Goal: Task Accomplishment & Management: Manage account settings

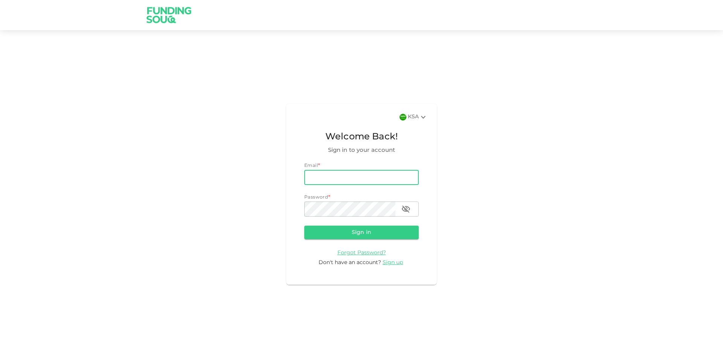
click at [342, 177] on input "email" at bounding box center [361, 177] width 114 height 15
type input "[EMAIL_ADDRESS][DOMAIN_NAME]"
click at [304, 225] on button "Sign in" at bounding box center [361, 232] width 114 height 14
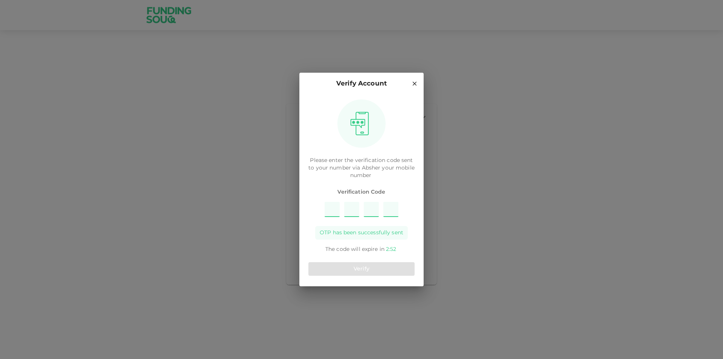
type input "8"
type input "5"
type input "1"
type input "3"
click at [376, 263] on button "Verify" at bounding box center [361, 269] width 106 height 14
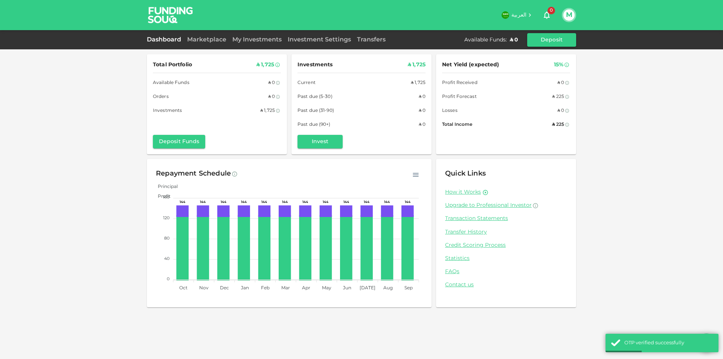
click at [211, 43] on div "Marketplace" at bounding box center [206, 39] width 45 height 9
click at [207, 38] on link "Marketplace" at bounding box center [206, 40] width 45 height 6
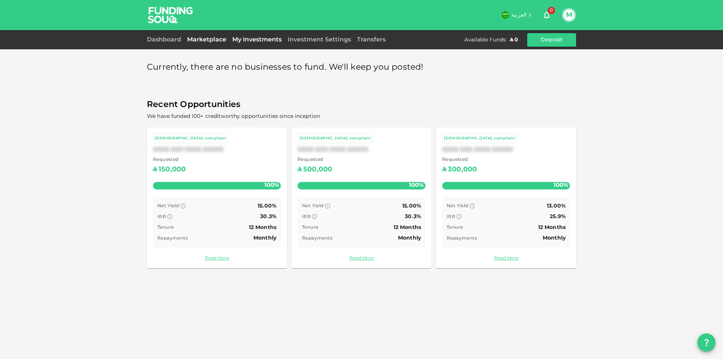
click at [270, 37] on div "My Investments" at bounding box center [256, 39] width 55 height 9
click at [266, 38] on link "My Investments" at bounding box center [256, 40] width 55 height 6
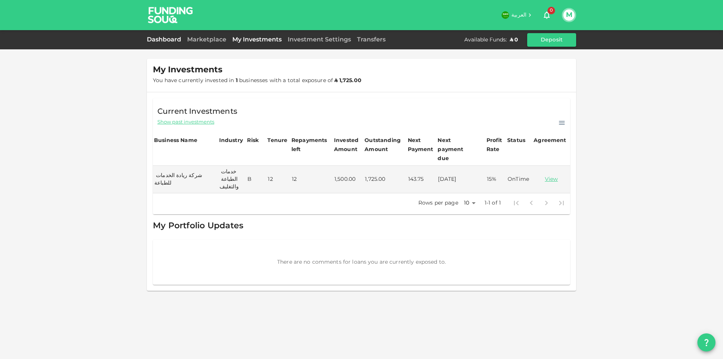
click at [164, 40] on link "Dashboard" at bounding box center [165, 40] width 37 height 6
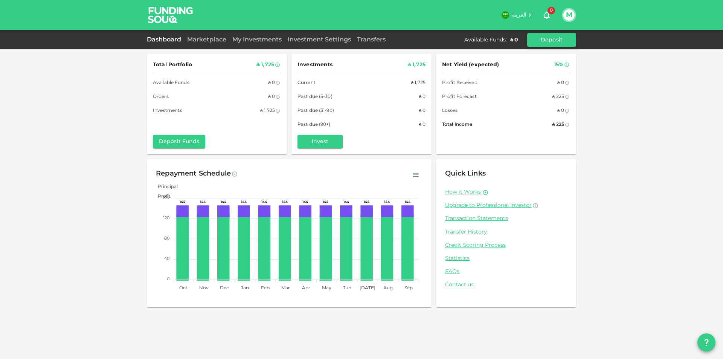
click at [206, 44] on div "Marketplace" at bounding box center [206, 39] width 45 height 9
click at [215, 42] on link "Marketplace" at bounding box center [206, 40] width 45 height 6
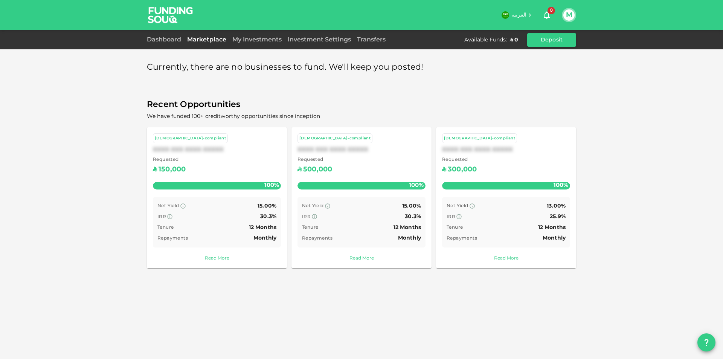
click at [565, 16] on button "M" at bounding box center [568, 14] width 11 height 11
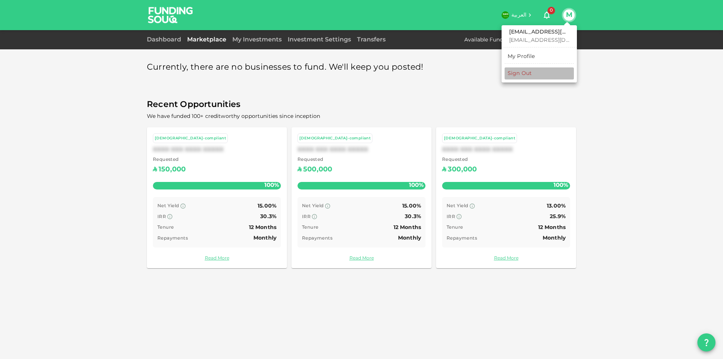
click at [519, 75] on div "Sign Out" at bounding box center [519, 74] width 24 height 8
